Goal: Information Seeking & Learning: Check status

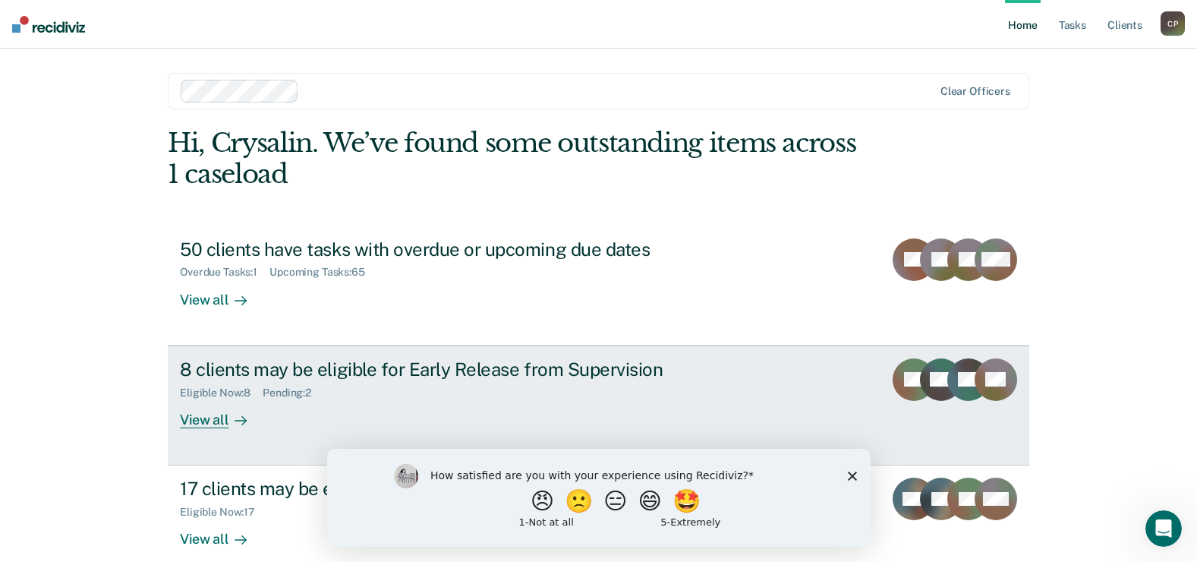
click at [190, 417] on div "View all" at bounding box center [222, 413] width 85 height 30
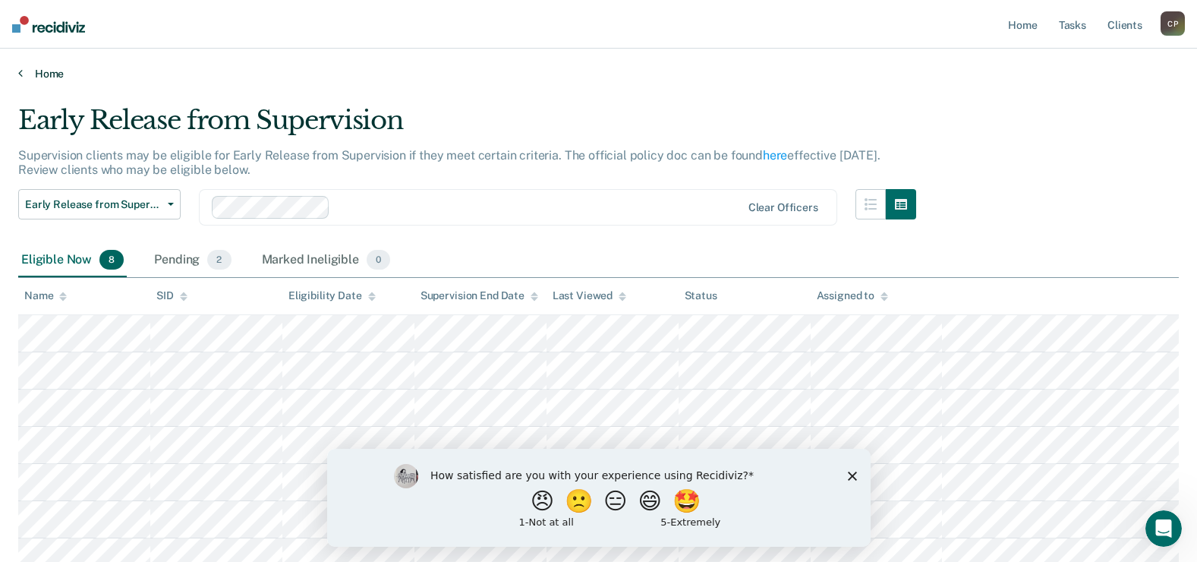
click at [51, 79] on link "Home" at bounding box center [598, 74] width 1160 height 14
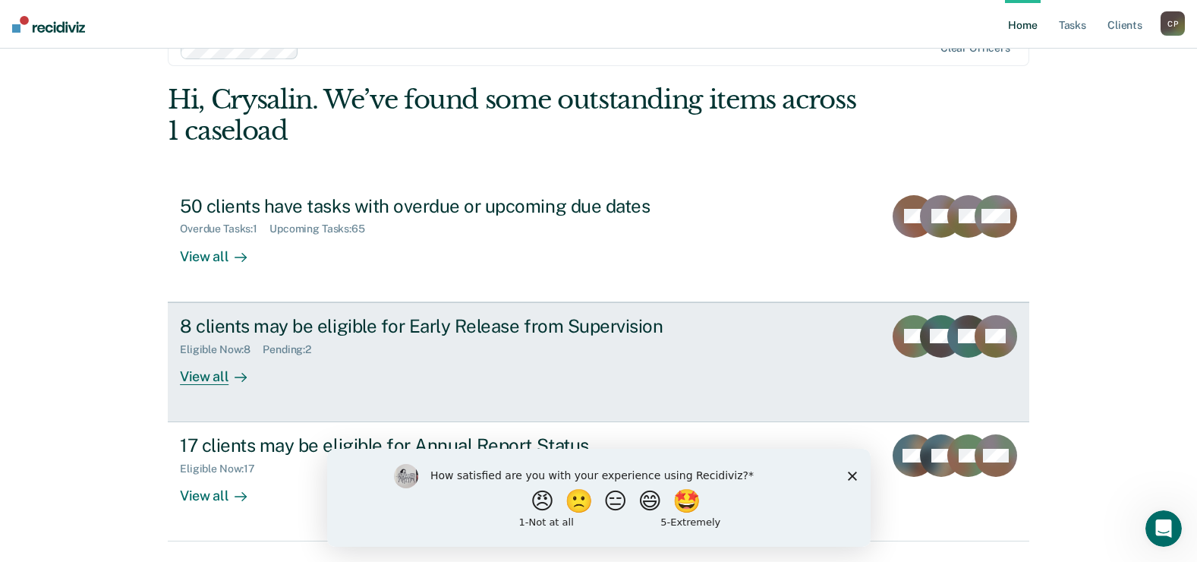
scroll to position [83, 0]
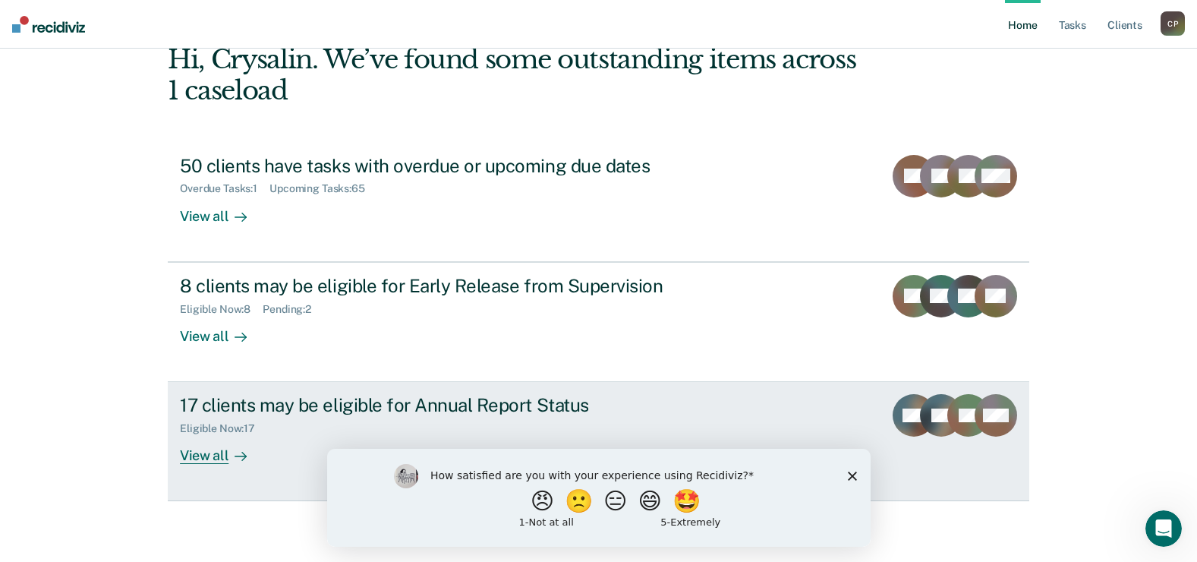
click at [216, 458] on div "View all" at bounding box center [222, 450] width 85 height 30
